Goal: Task Accomplishment & Management: Manage account settings

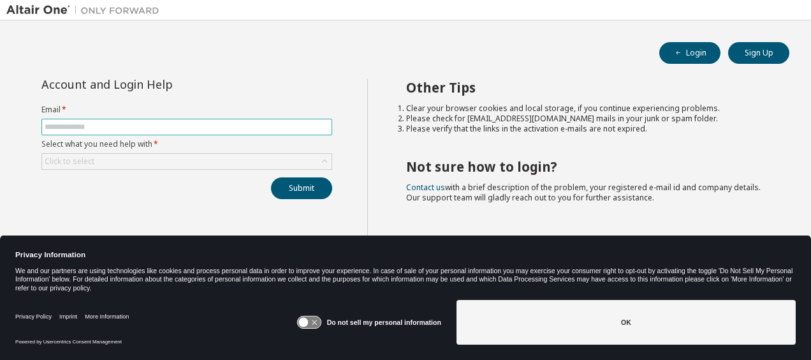
click at [157, 124] on input "text" at bounding box center [187, 127] width 284 height 10
type input "**********"
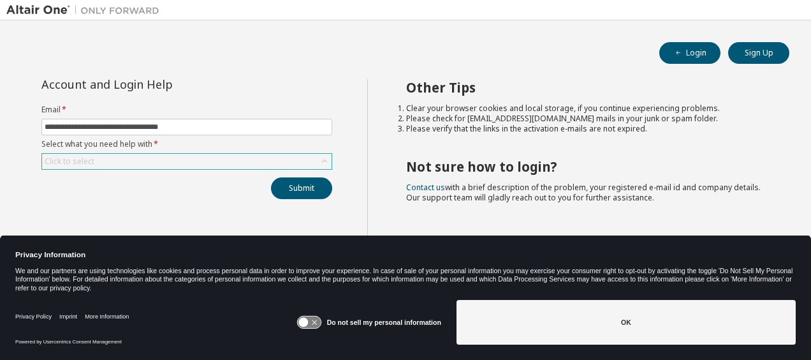
click at [91, 164] on div "Click to select" at bounding box center [70, 161] width 50 height 10
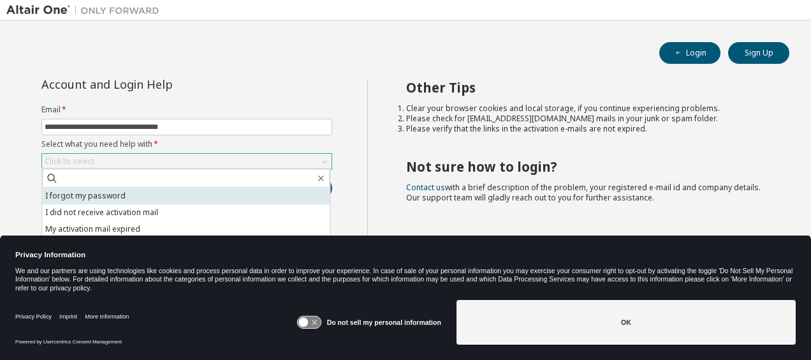
click at [81, 196] on li "I forgot my password" at bounding box center [186, 195] width 288 height 17
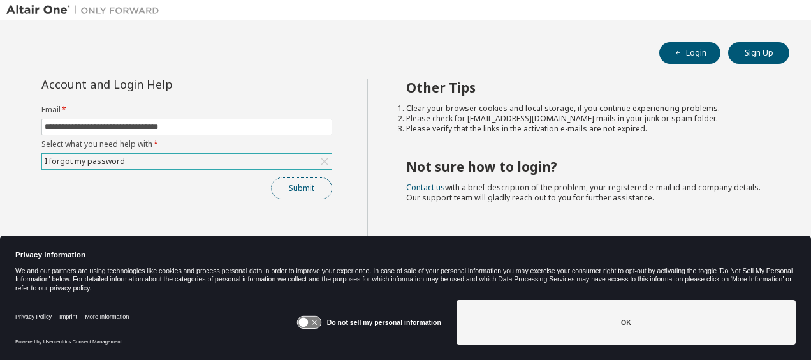
click at [289, 186] on button "Submit" at bounding box center [301, 188] width 61 height 22
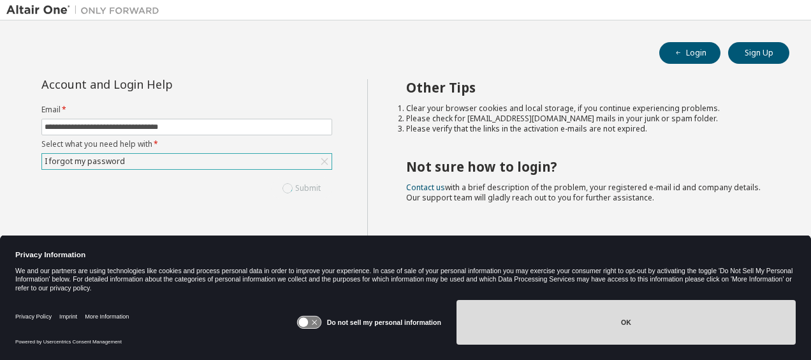
click at [521, 319] on button "OK" at bounding box center [626, 322] width 339 height 45
